Goal: Task Accomplishment & Management: Use online tool/utility

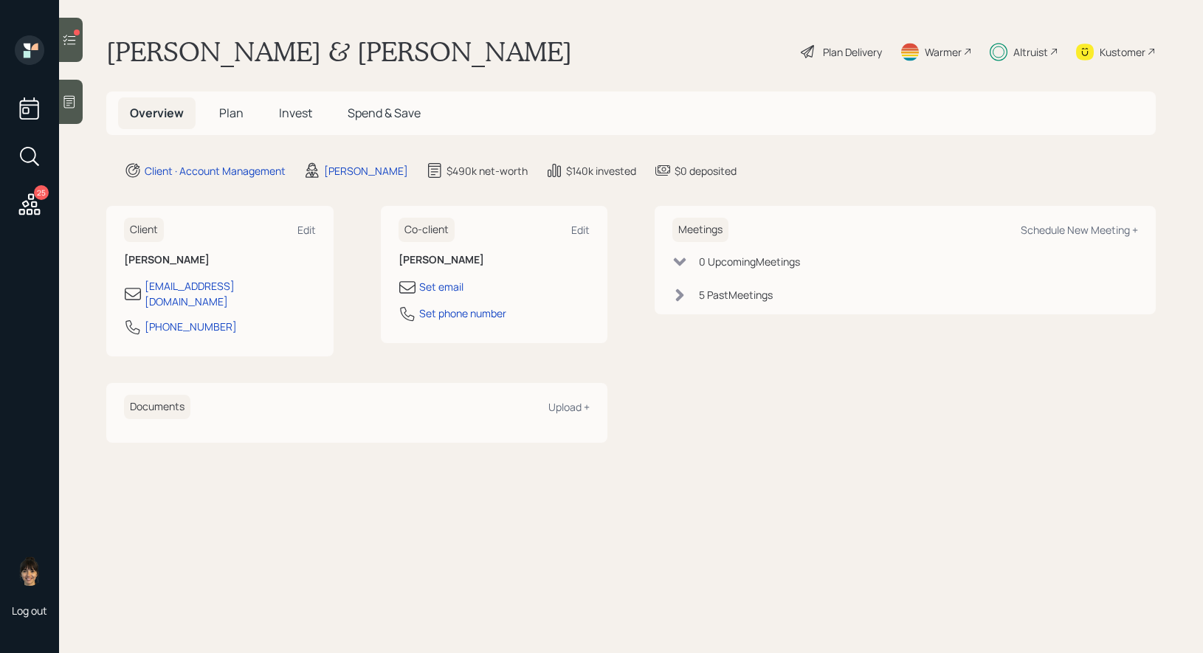
click at [80, 40] on div at bounding box center [71, 40] width 24 height 44
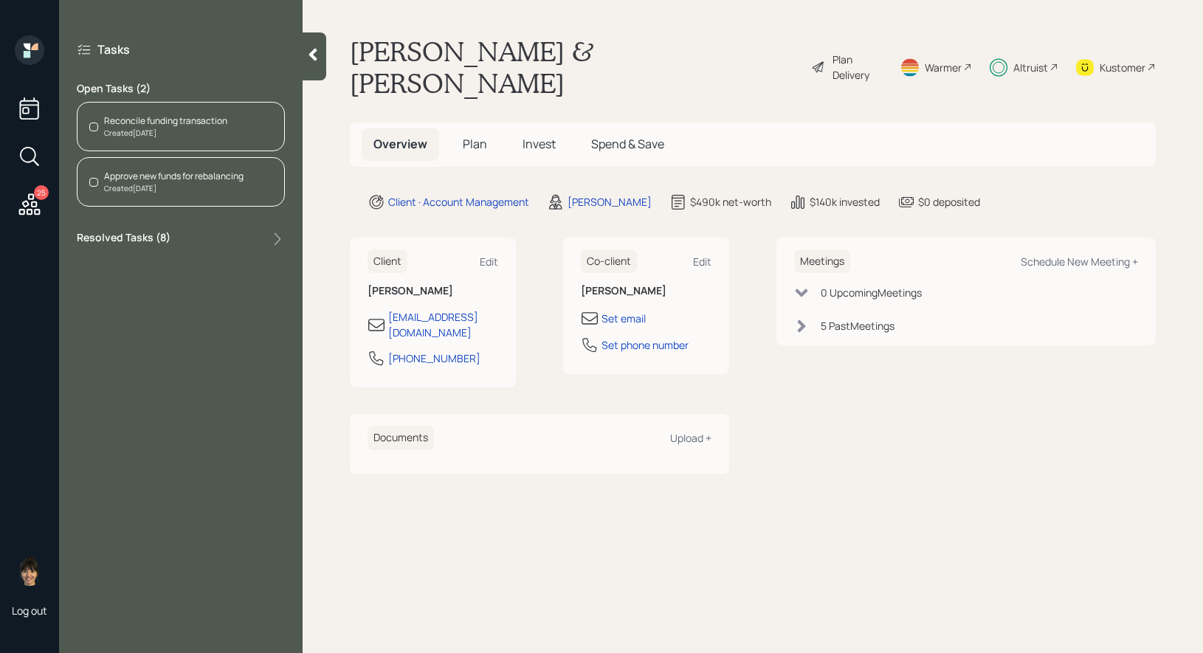
click at [190, 124] on div "Reconcile funding transaction" at bounding box center [165, 120] width 123 height 13
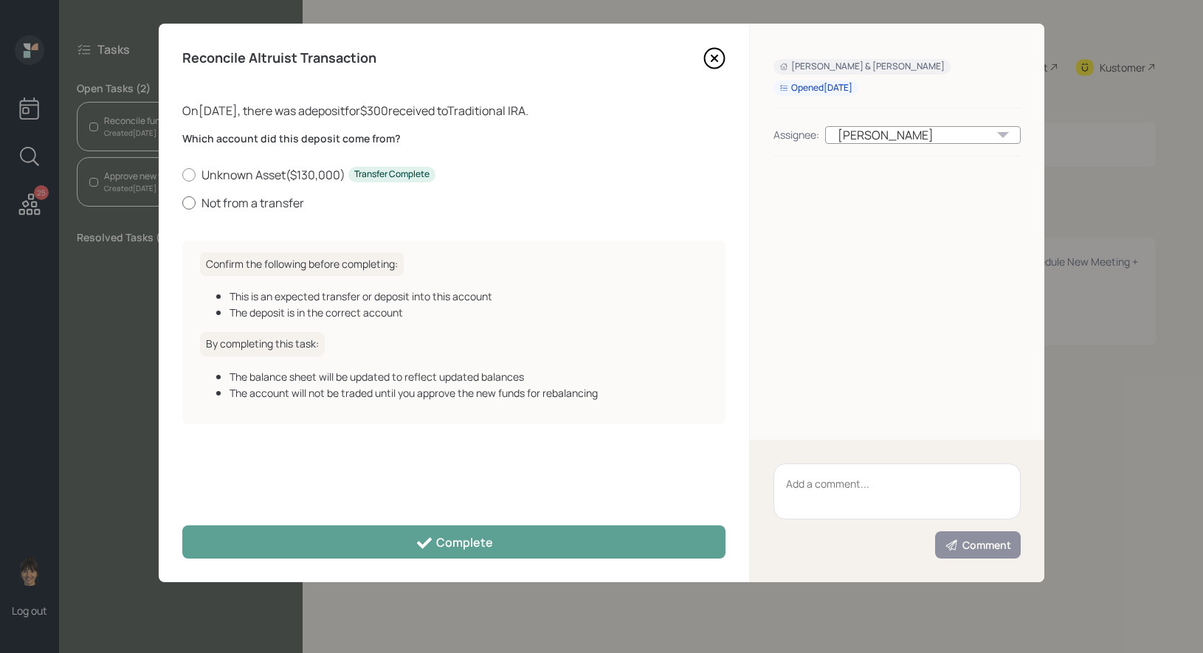
click at [190, 207] on div at bounding box center [188, 202] width 13 height 13
click at [182, 203] on input "Not from a transfer" at bounding box center [182, 202] width 1 height 1
radio input "true"
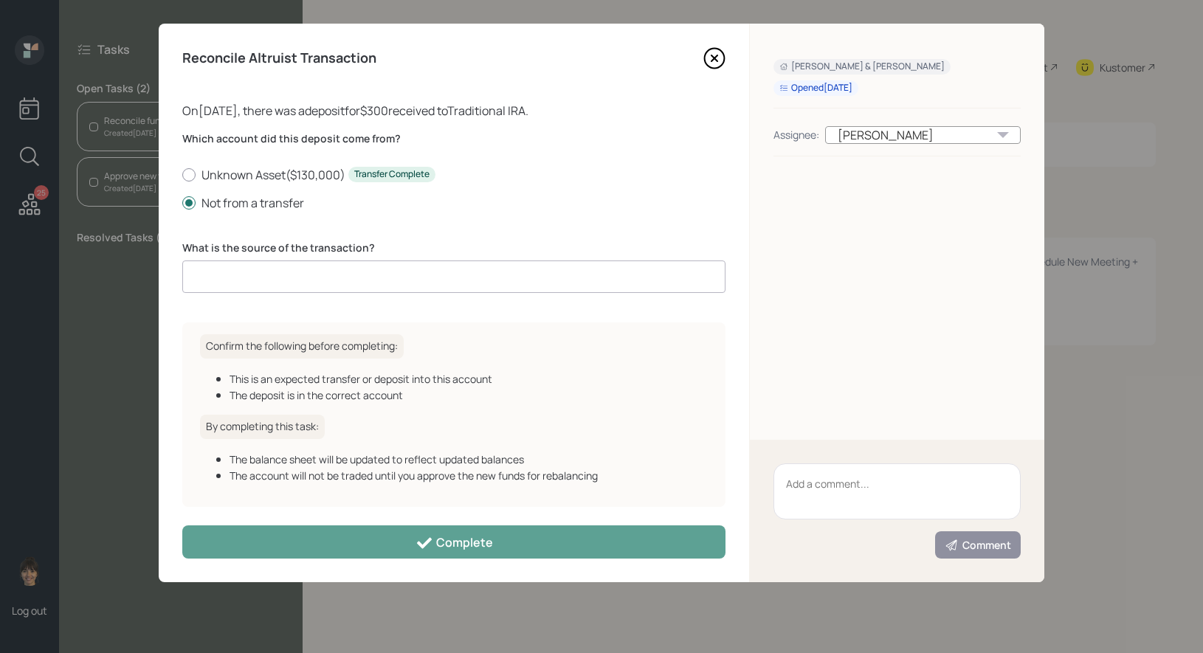
click at [247, 284] on input at bounding box center [453, 276] width 543 height 32
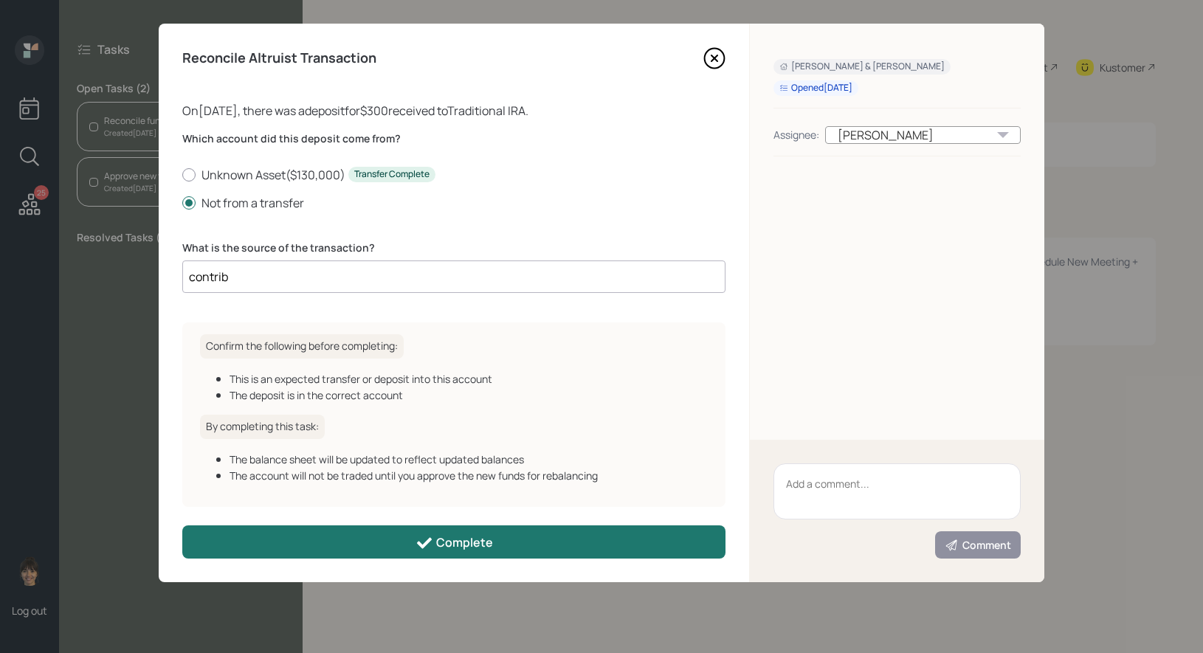
type input "contrib"
click at [344, 537] on button "Complete" at bounding box center [453, 541] width 543 height 33
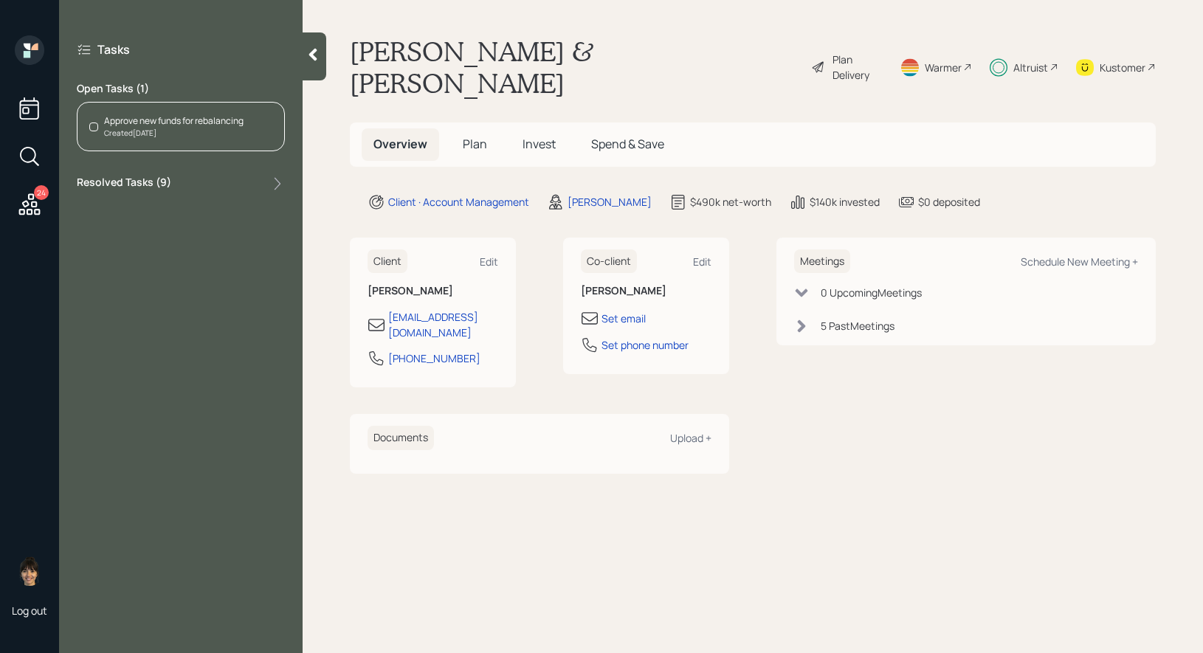
click at [196, 121] on div "Approve new funds for rebalancing" at bounding box center [173, 120] width 139 height 13
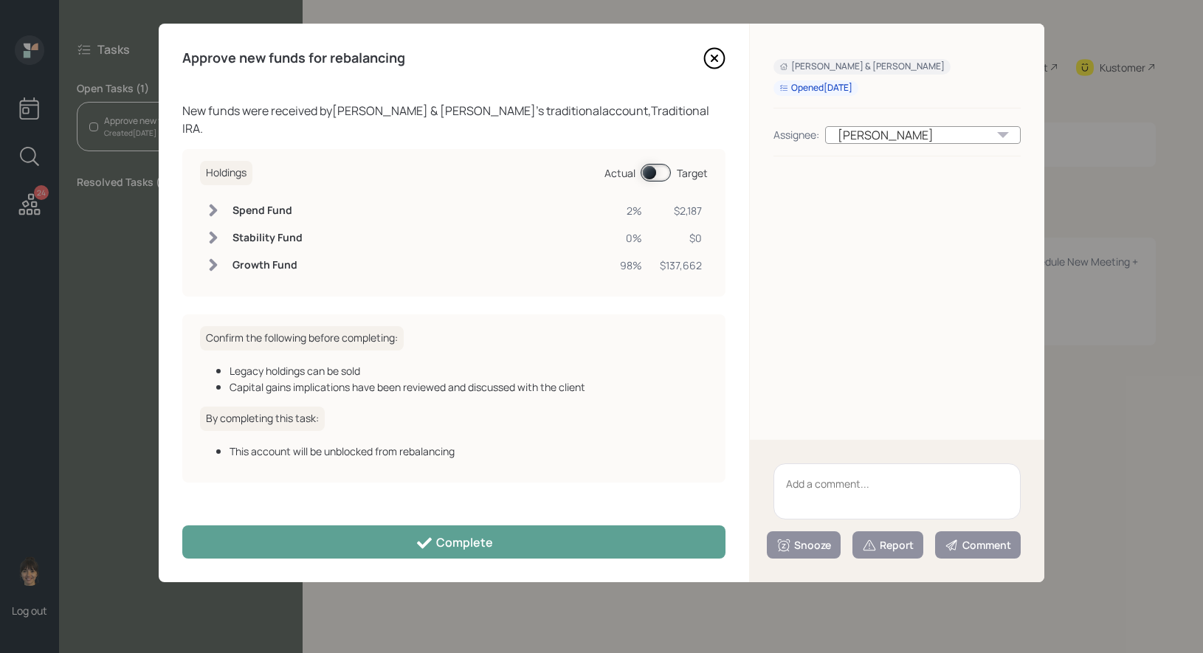
click at [647, 164] on span at bounding box center [655, 173] width 30 height 18
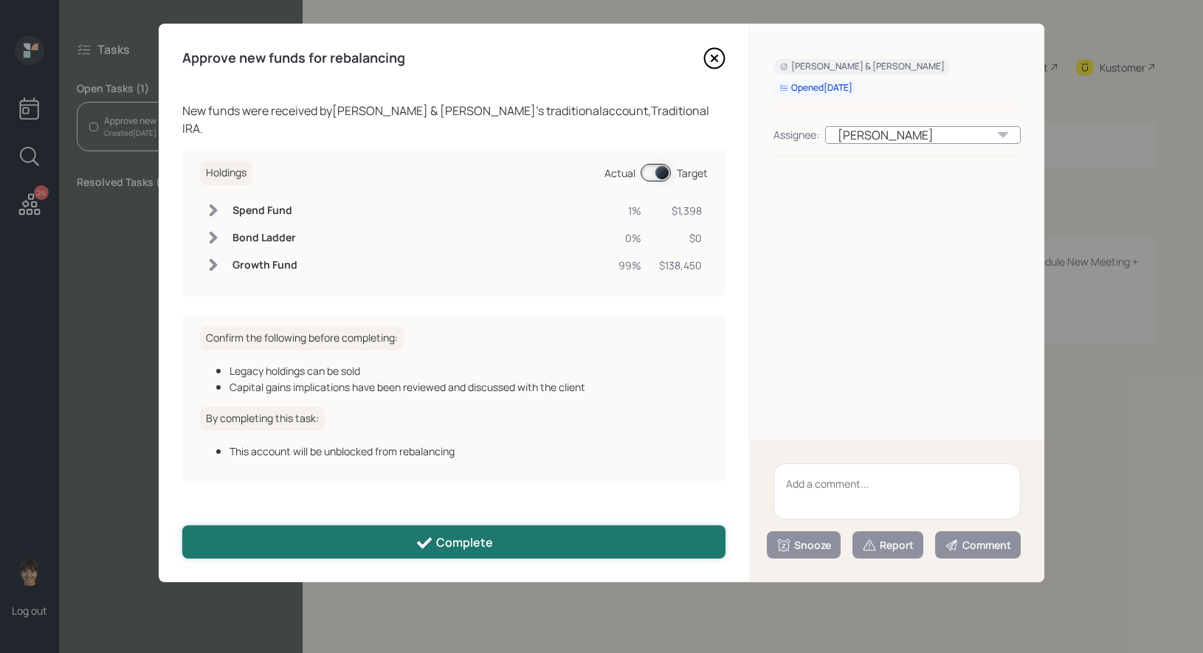
click at [527, 548] on button "Complete" at bounding box center [453, 541] width 543 height 33
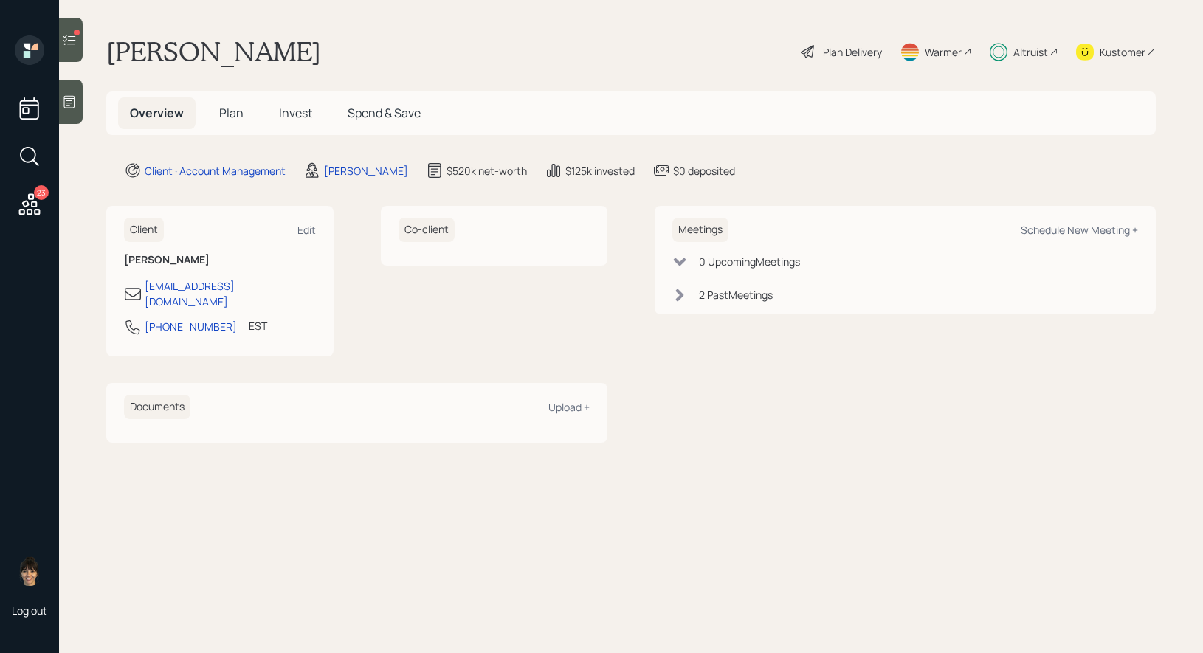
click at [69, 39] on icon at bounding box center [69, 39] width 15 height 15
